Goal: Transaction & Acquisition: Purchase product/service

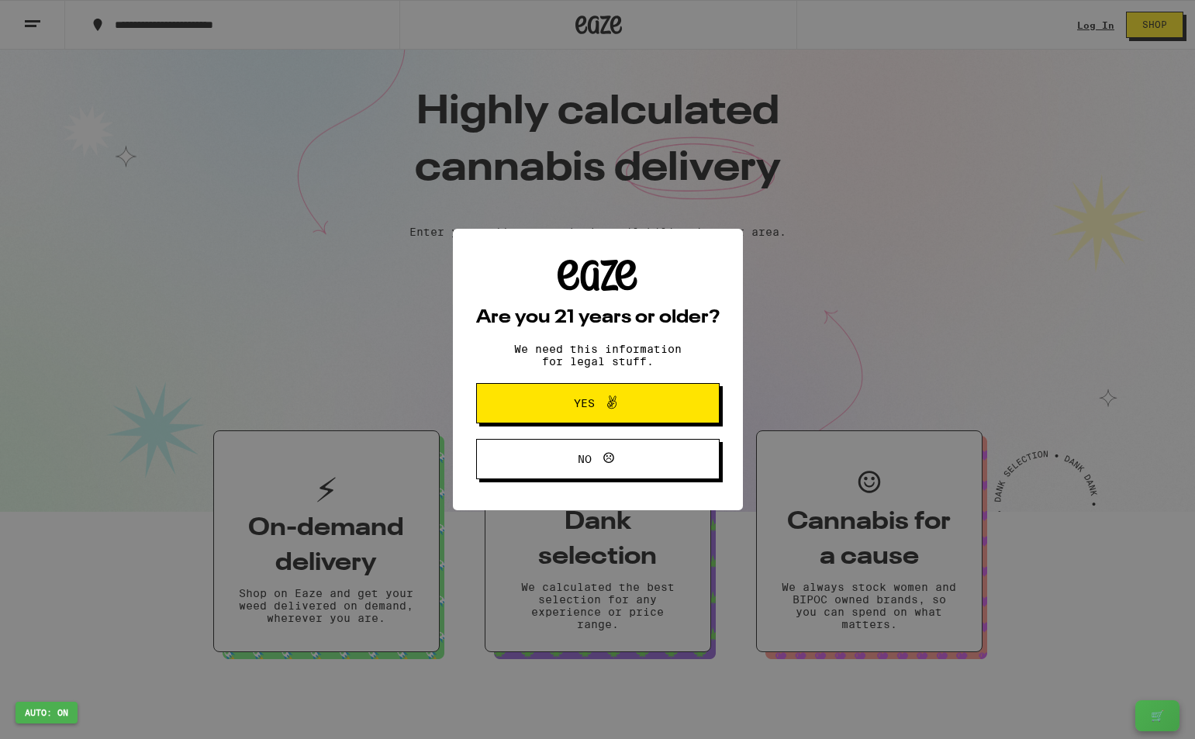
click at [157, 309] on div "Are you 21 years or older? We need this information for legal stuff. Yes No" at bounding box center [597, 369] width 1195 height 739
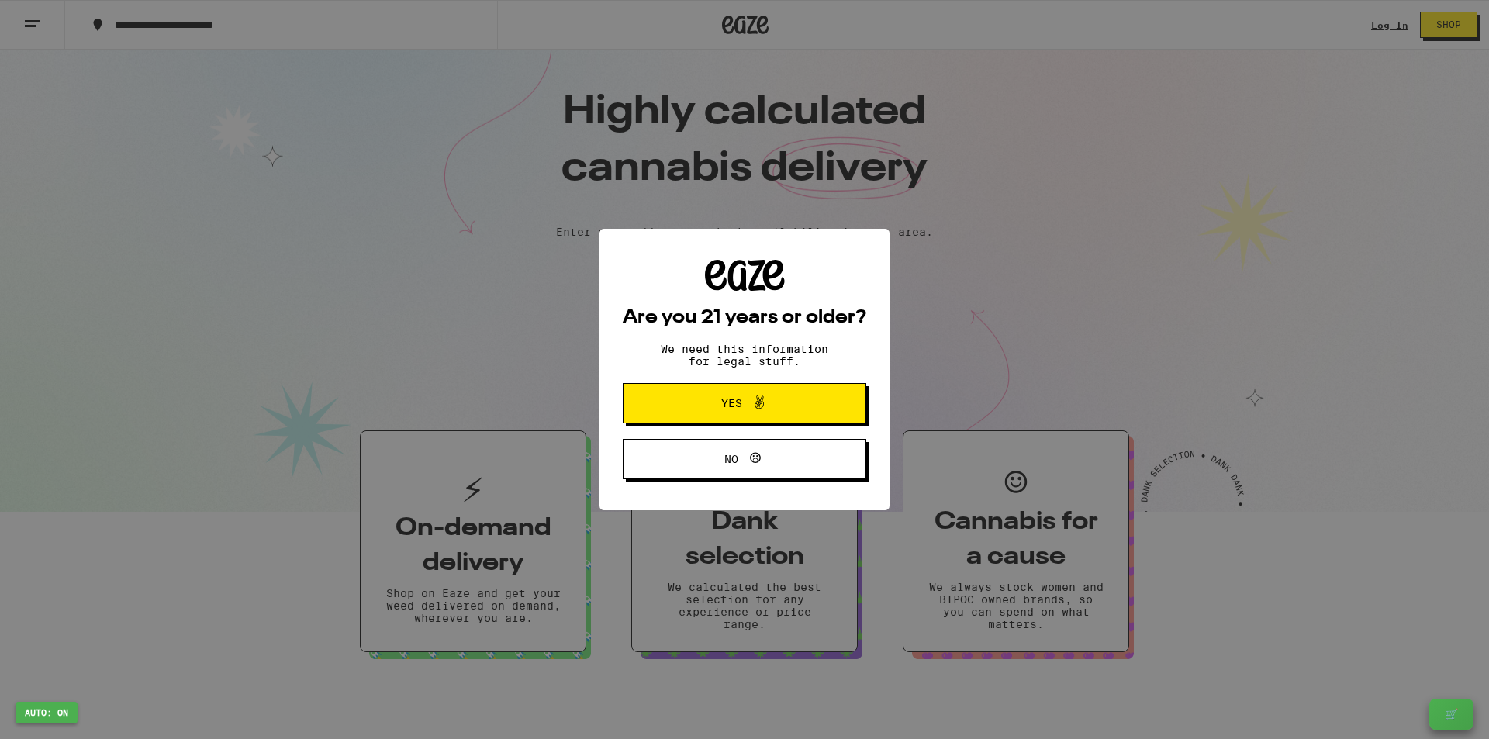
click at [1183, 710] on button "🛒" at bounding box center [1451, 714] width 44 height 31
